Goal: Information Seeking & Learning: Learn about a topic

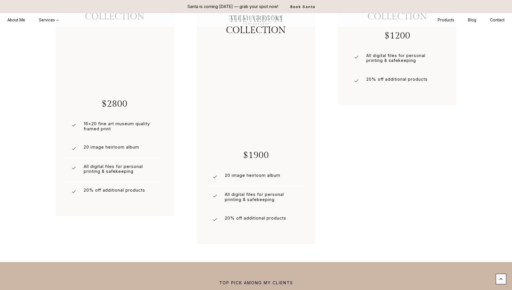
scroll to position [1311, 0]
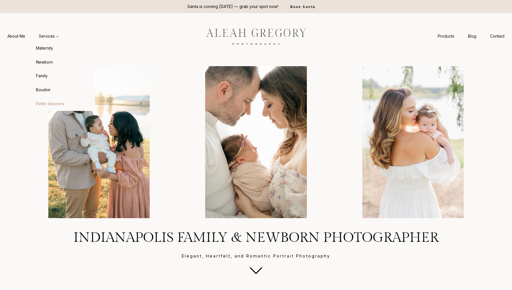
click at [47, 100] on link "Petite Sessions" at bounding box center [63, 104] width 63 height 14
